Goal: Find contact information: Find contact information

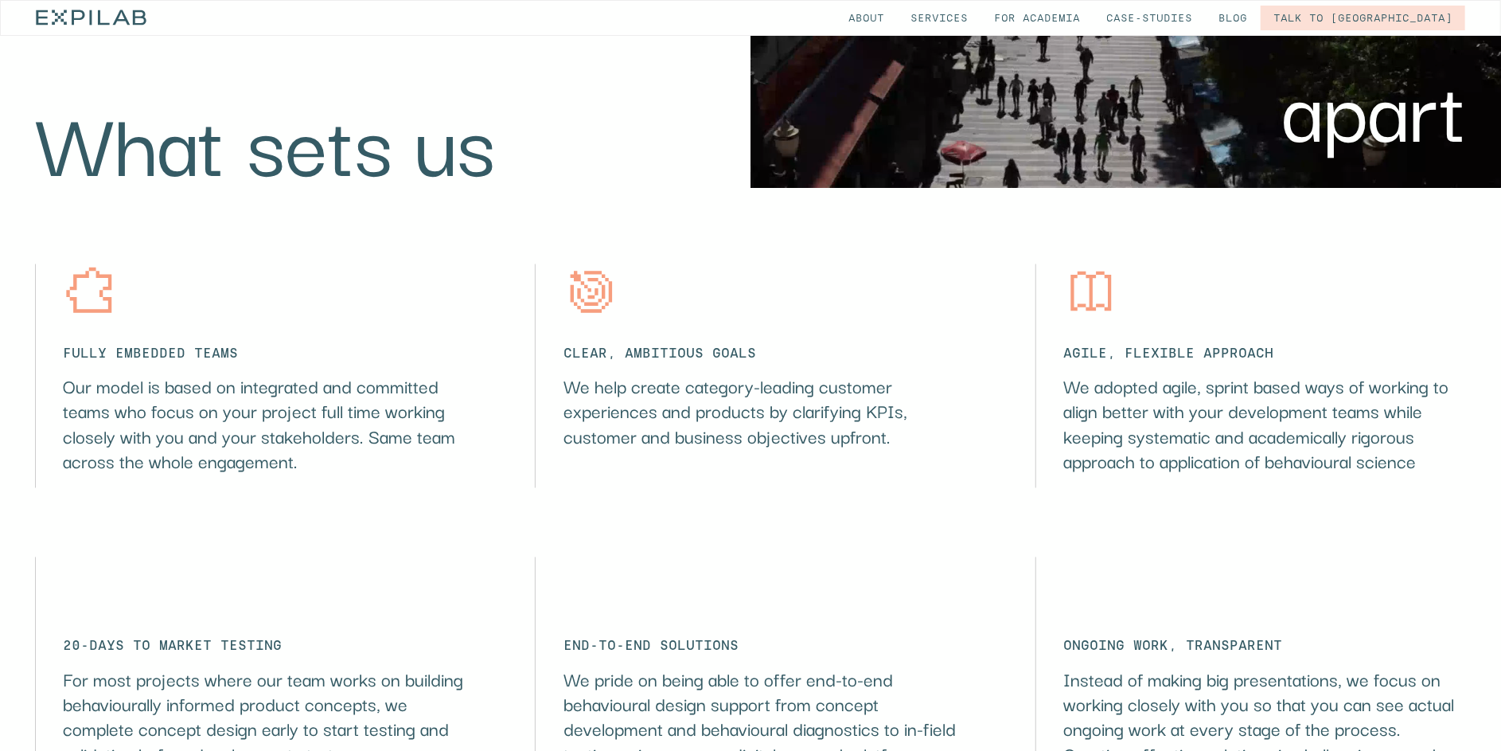
scroll to position [1989, 0]
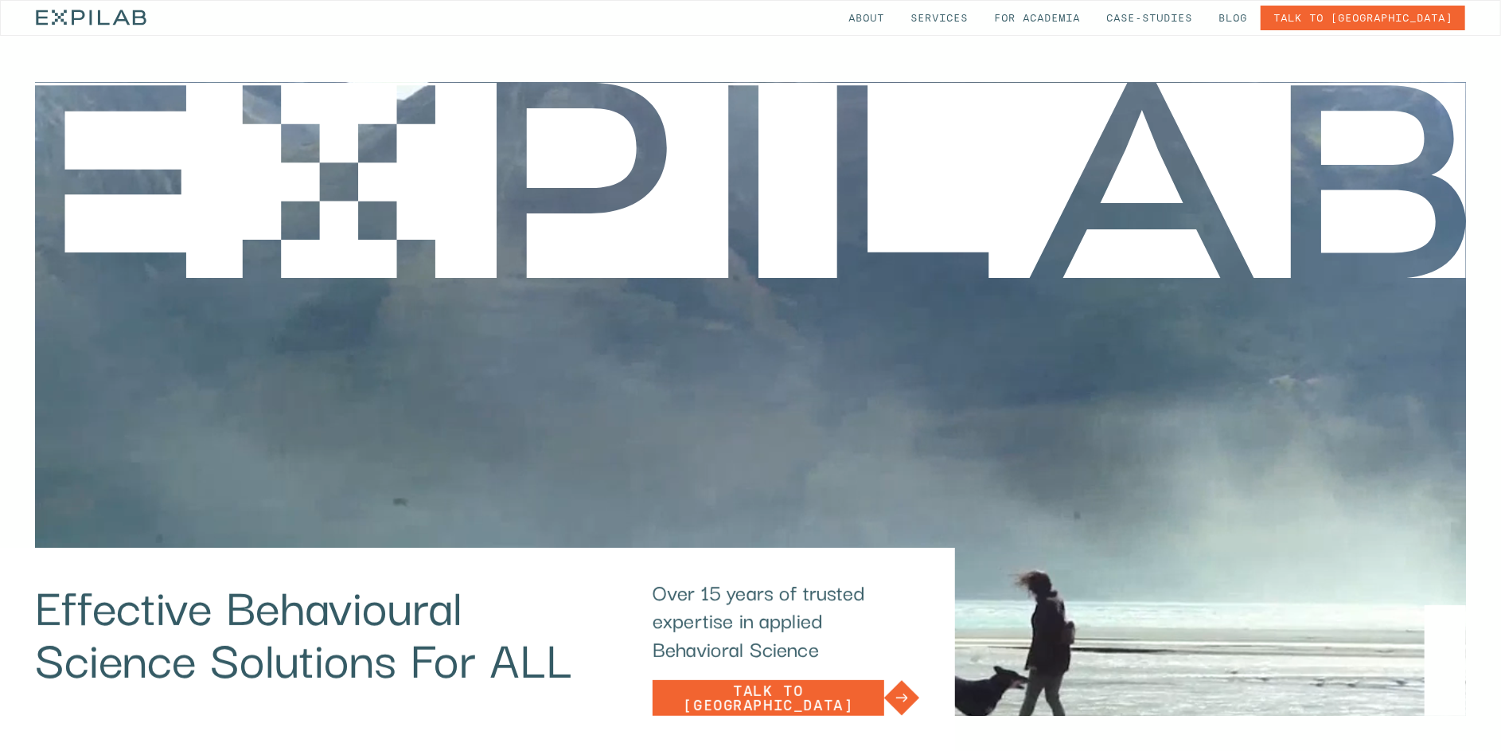
click at [1419, 14] on link "Talk to [GEOGRAPHIC_DATA]" at bounding box center [1363, 18] width 205 height 25
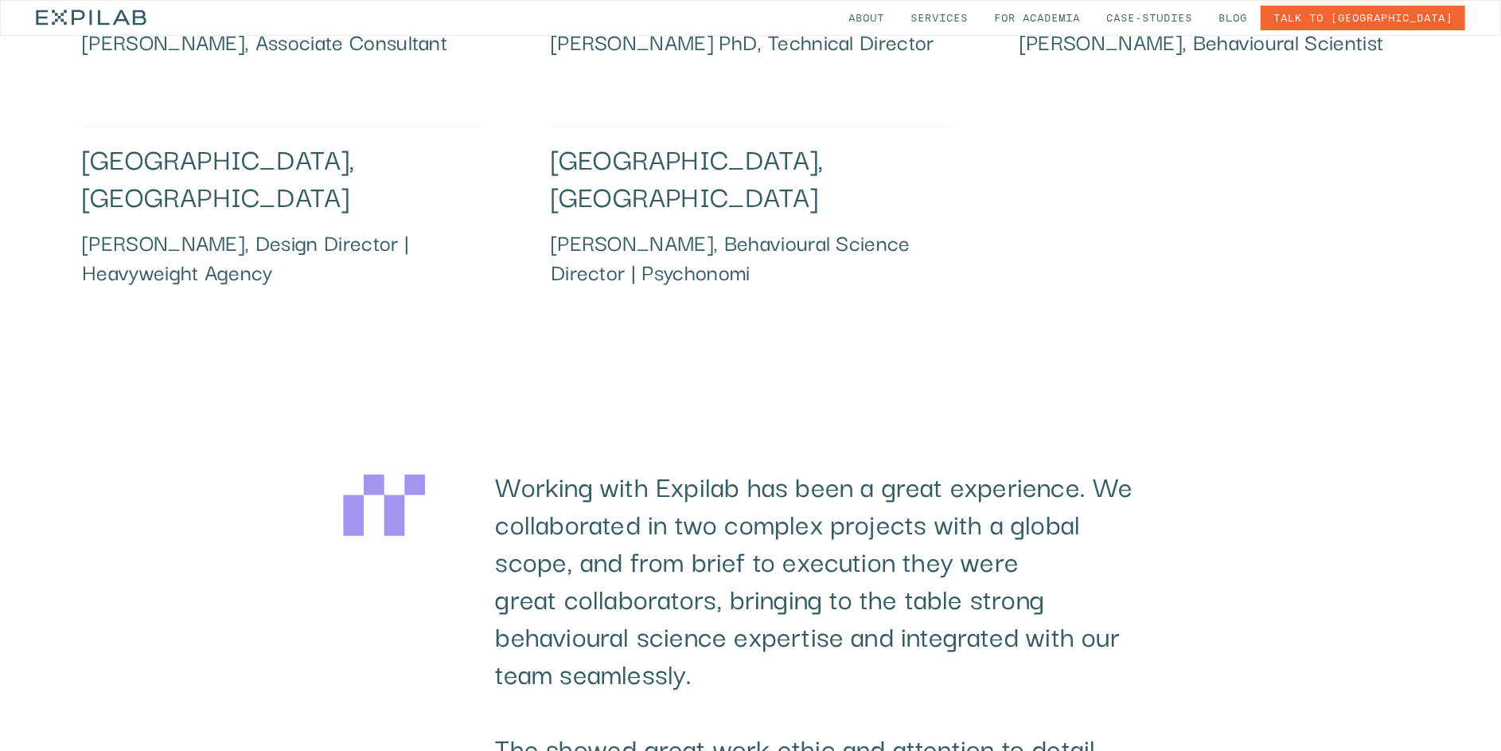
scroll to position [3104, 0]
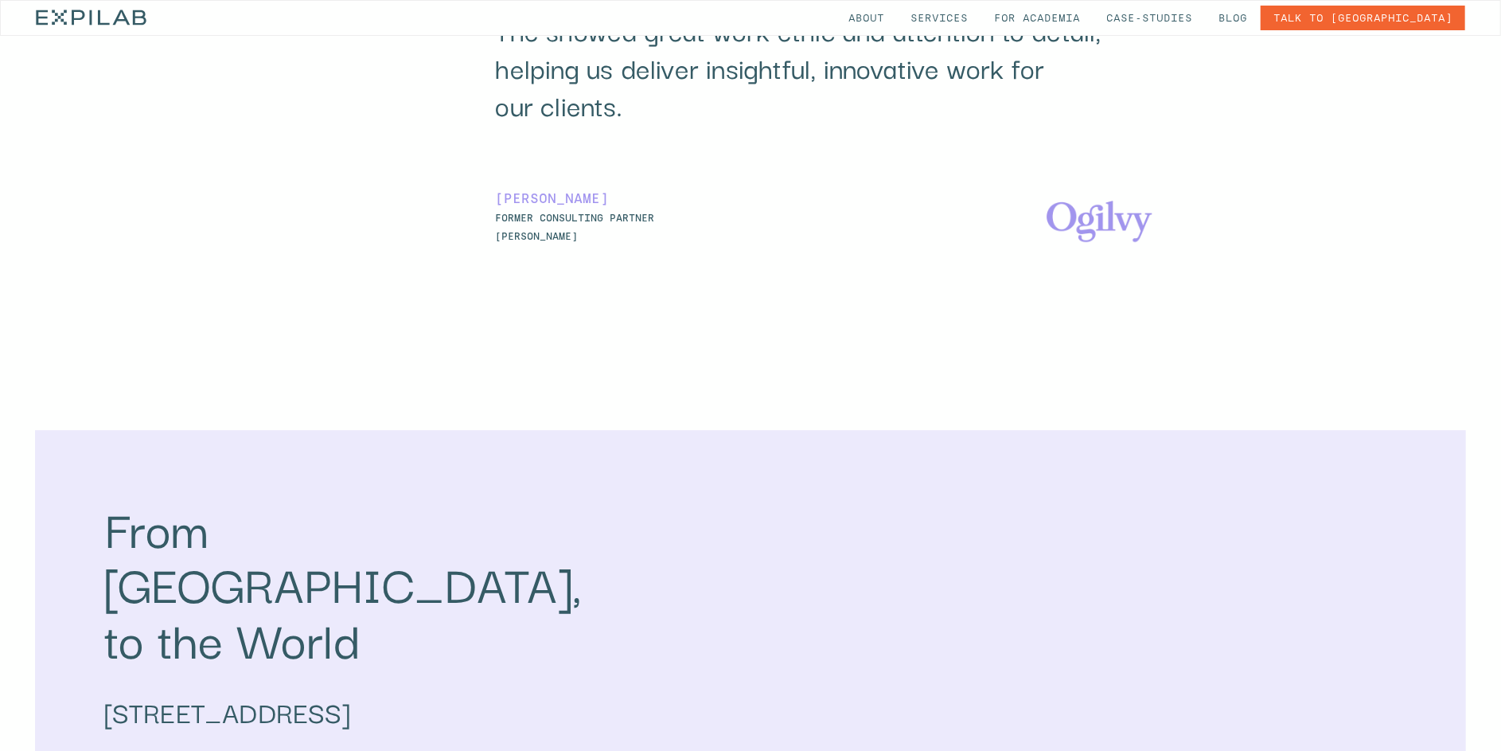
drag, startPoint x: 97, startPoint y: 544, endPoint x: 538, endPoint y: 543, distance: 441.0
click at [538, 543] on div "From Barcelona, to the World L’Avio Plus Ultra, 25 08017 Barcelona, Spain Mon –…" at bounding box center [751, 646] width 1432 height 433
copy div "L’Avio Plus Ultra, 25 08017 Barcelona"
